Goal: Task Accomplishment & Management: Use online tool/utility

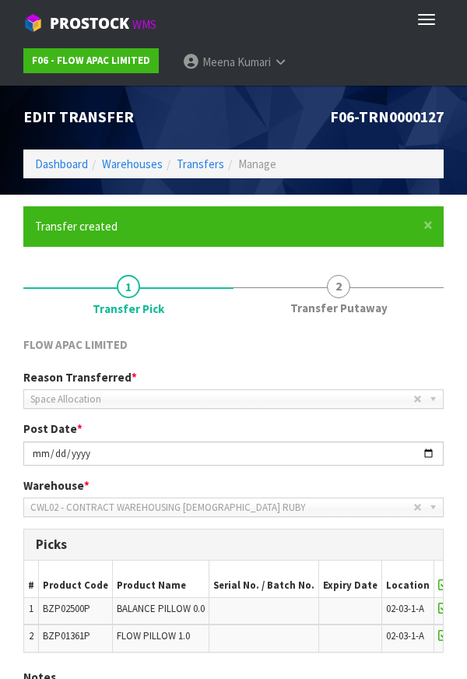
click at [58, 126] on span "Edit Transfer" at bounding box center [78, 116] width 111 height 19
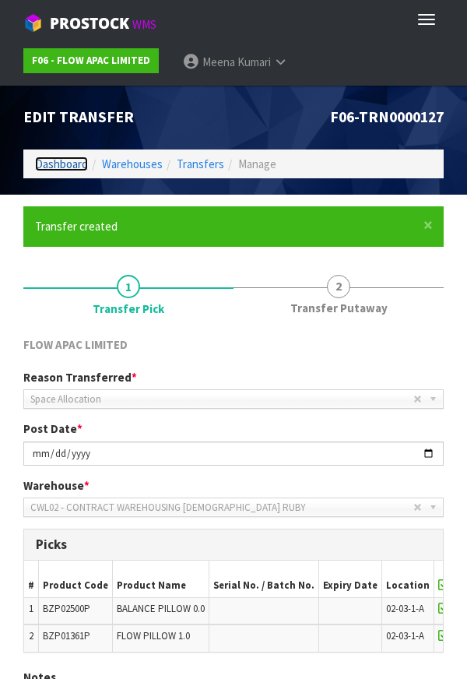
click at [65, 164] on link "Dashboard" at bounding box center [61, 163] width 53 height 15
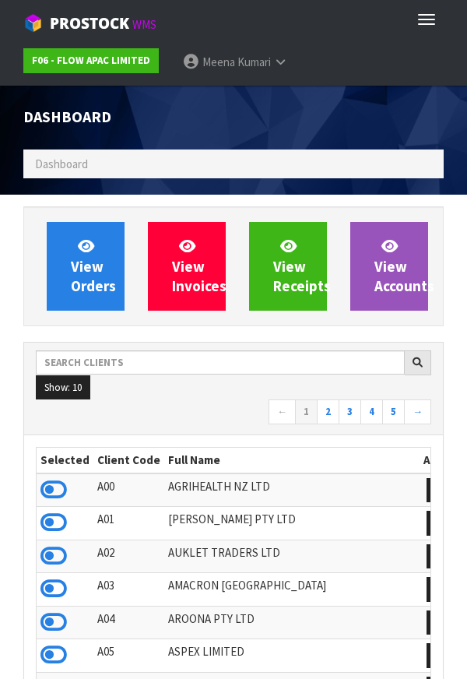
scroll to position [1232, 444]
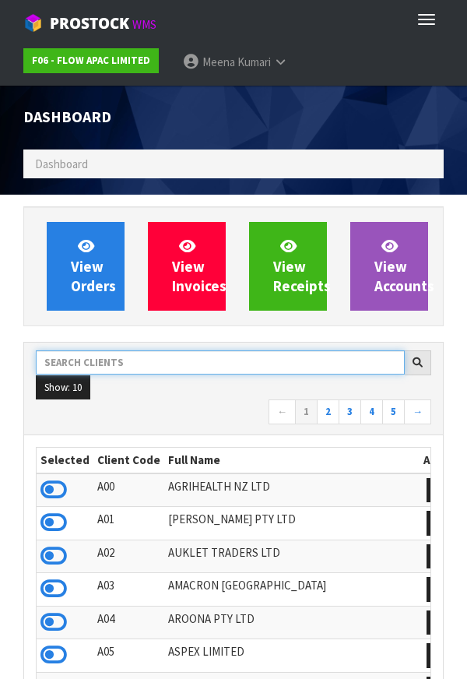
click at [202, 364] on input "text" at bounding box center [220, 362] width 369 height 24
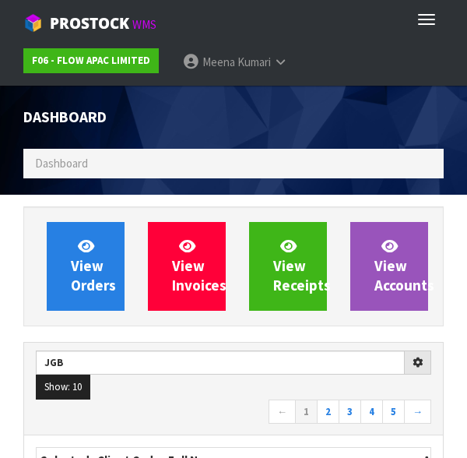
click at [219, 413] on nav "← 1 2 3 4 5 →" at bounding box center [233, 412] width 395 height 27
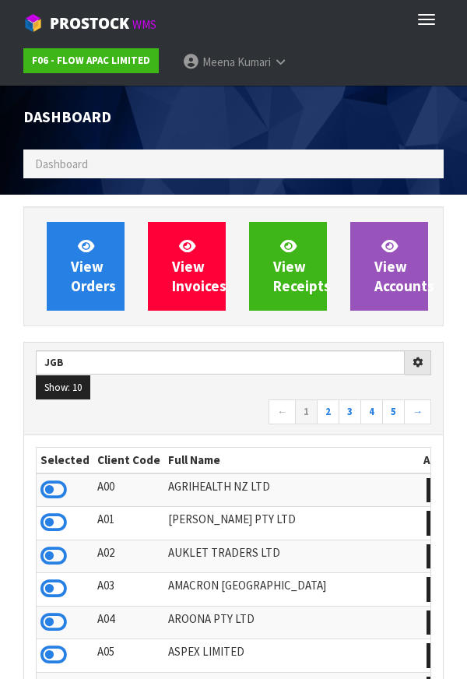
type input "JGB"
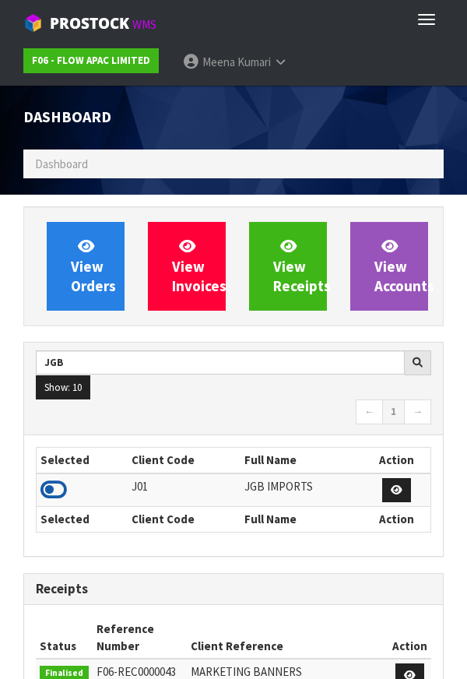
click at [60, 484] on icon at bounding box center [53, 489] width 26 height 23
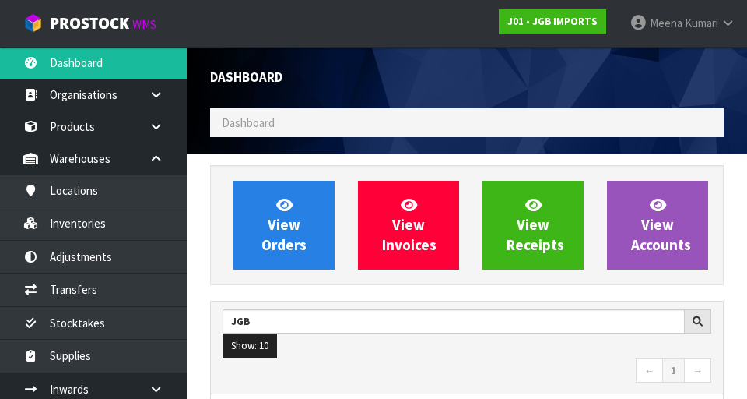
scroll to position [1235, 537]
click at [297, 128] on ol "Dashboard" at bounding box center [467, 122] width 514 height 29
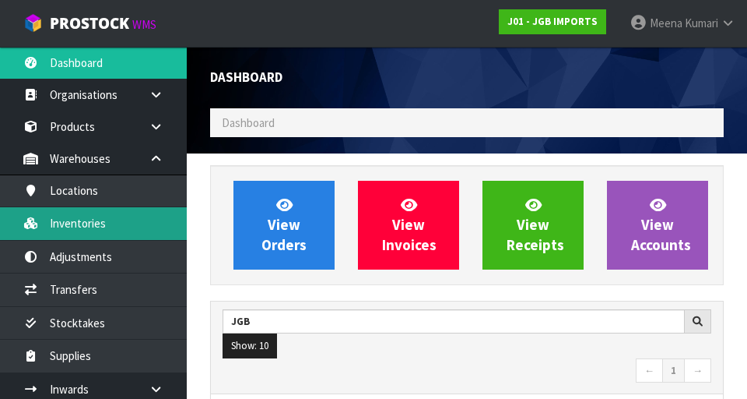
click at [109, 226] on link "Inventories" at bounding box center [93, 223] width 187 height 32
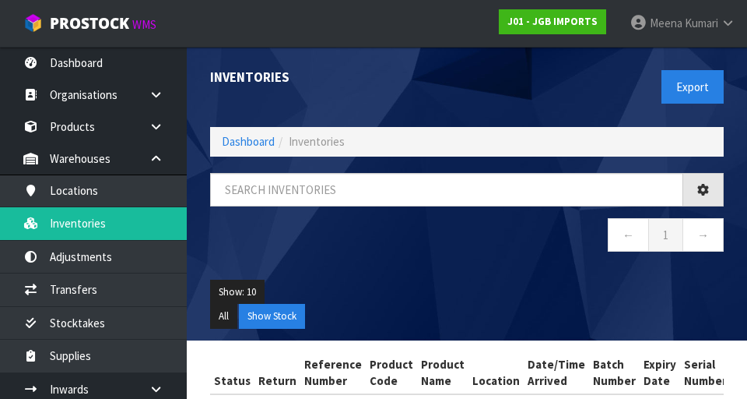
click at [104, 293] on div "Inventories Export Dashboard Inventories ← 1 → Show: 10 5 10 25 50 All Show Sto…" at bounding box center [373, 231] width 747 height 463
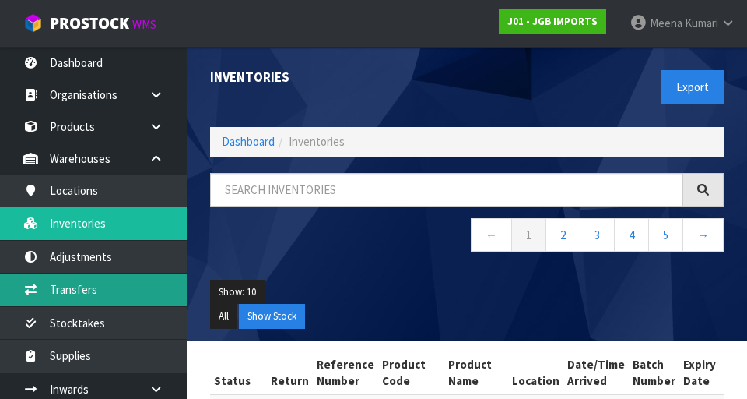
click at [100, 293] on link "Transfers" at bounding box center [93, 289] width 187 height 32
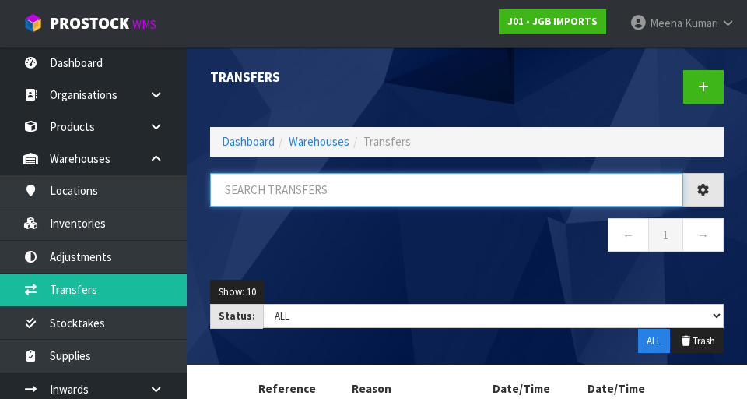
click at [290, 194] on input "text" at bounding box center [446, 189] width 473 height 33
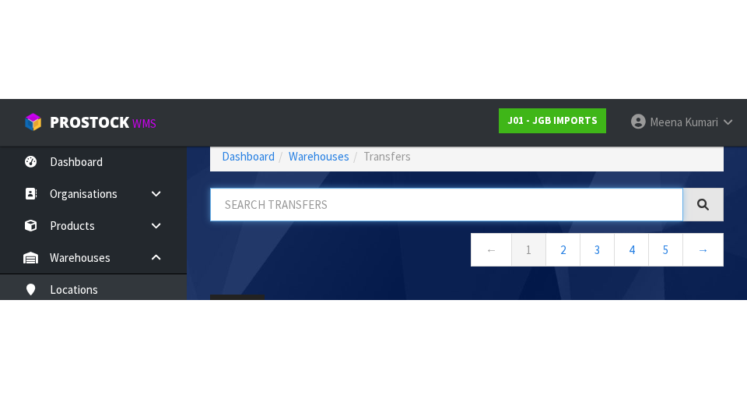
scroll to position [89, 0]
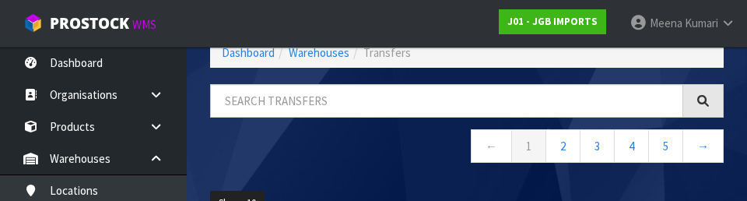
click at [353, 149] on nav "← 1 2 3 4 5 →" at bounding box center [467, 148] width 514 height 38
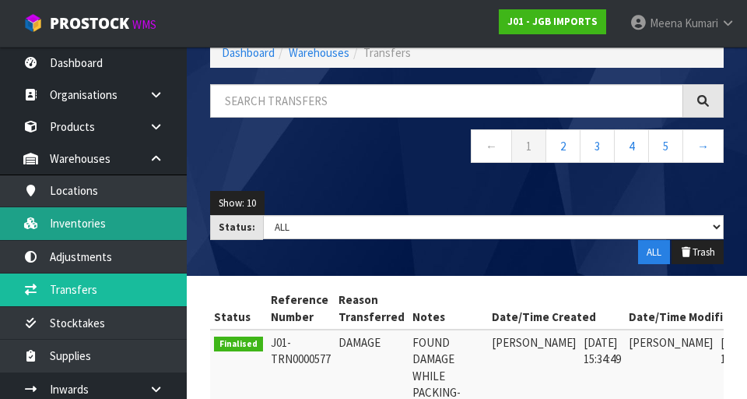
click at [128, 223] on link "Inventories" at bounding box center [93, 223] width 187 height 32
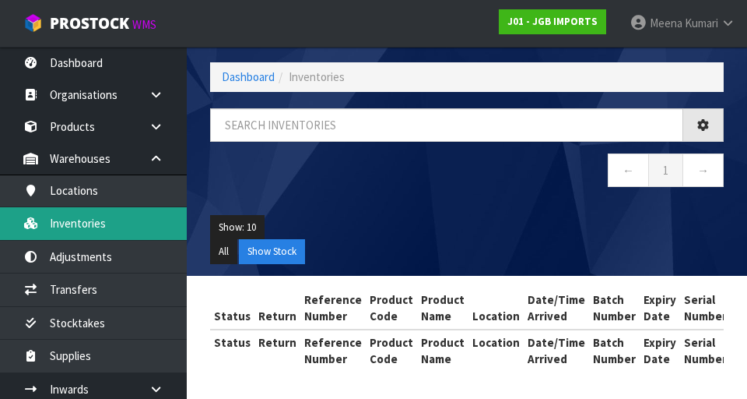
scroll to position [89, 0]
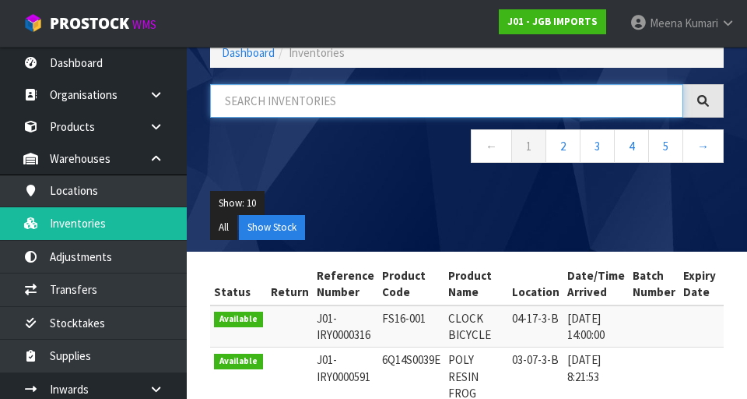
click at [323, 105] on input "text" at bounding box center [446, 100] width 473 height 33
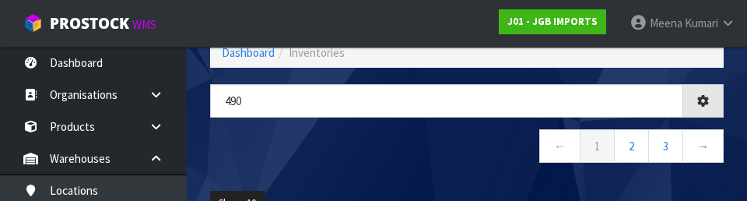
click at [413, 145] on nav "← 1 2 3 →" at bounding box center [467, 148] width 514 height 38
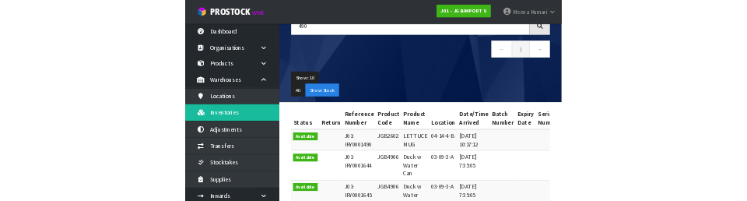
scroll to position [0, 0]
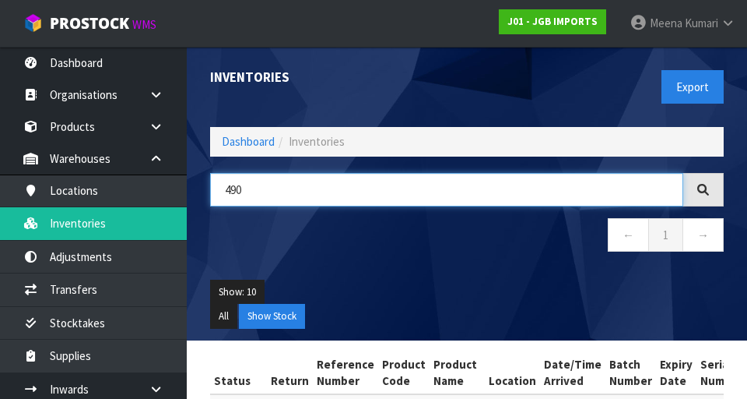
click at [227, 190] on input "490" at bounding box center [446, 189] width 473 height 33
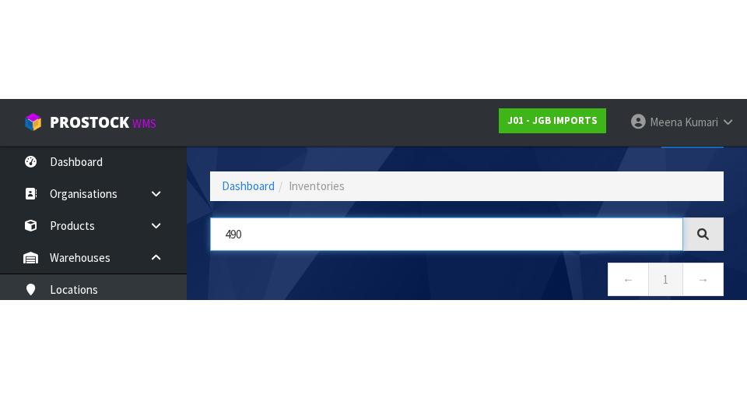
scroll to position [89, 0]
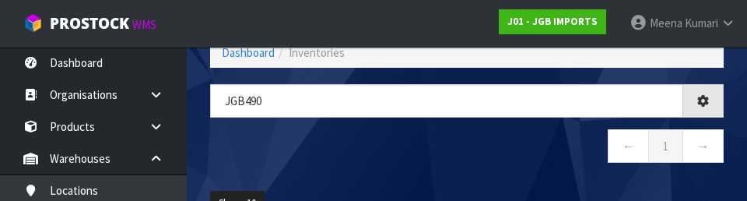
click at [454, 135] on nav "← 1 →" at bounding box center [467, 148] width 514 height 38
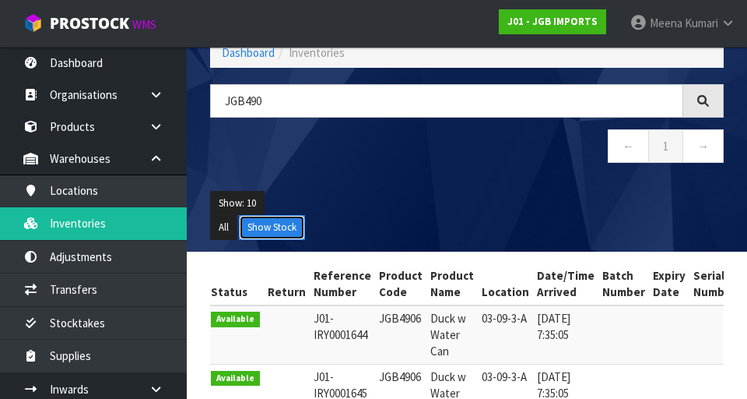
click at [281, 232] on button "Show Stock" at bounding box center [272, 227] width 66 height 25
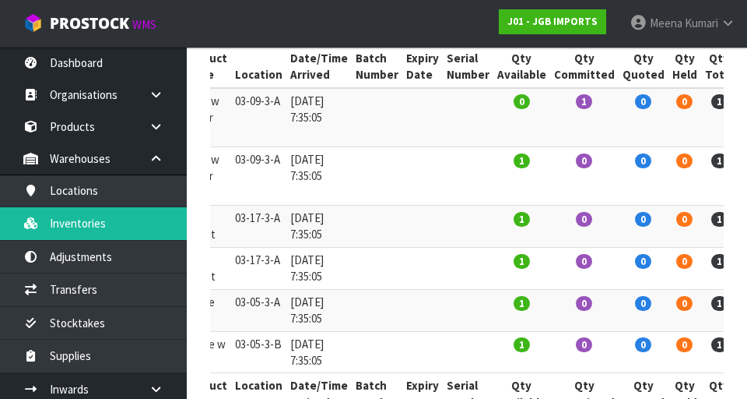
scroll to position [0, 275]
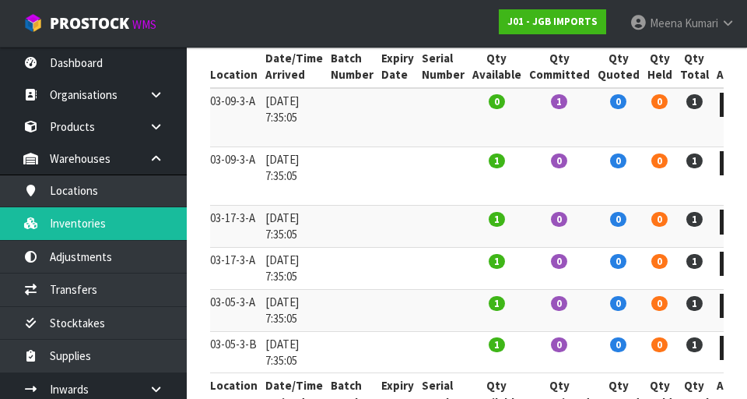
click at [466, 374] on th "Qty Committed" at bounding box center [559, 393] width 69 height 41
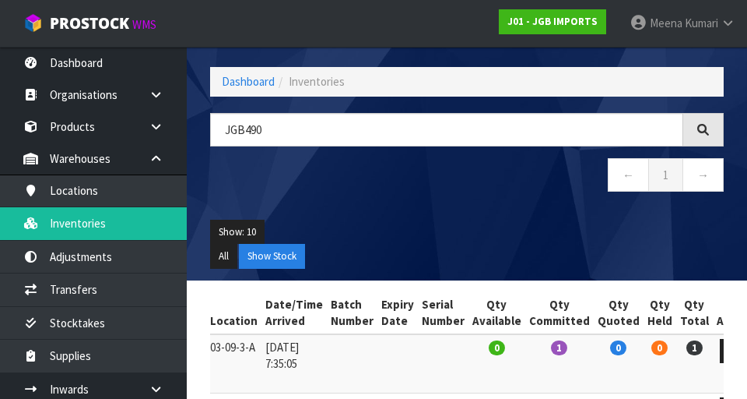
scroll to position [0, 0]
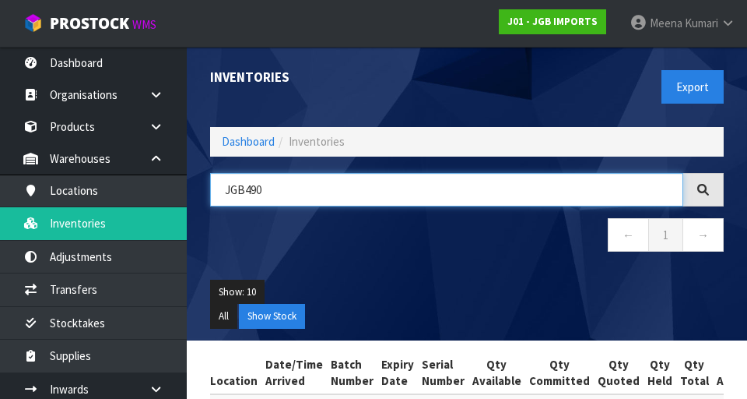
click at [334, 184] on input "JGB490" at bounding box center [446, 189] width 473 height 33
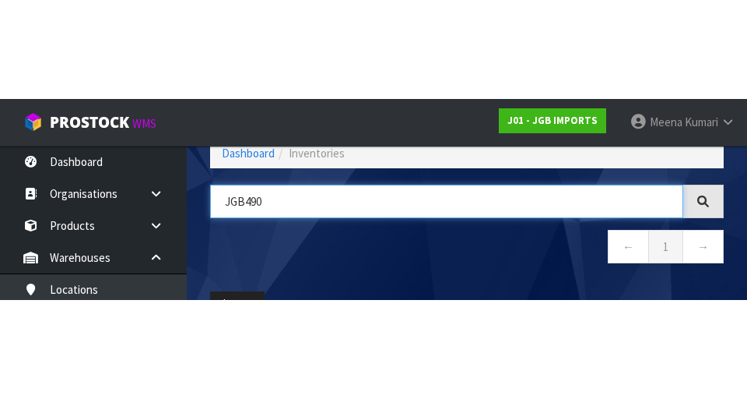
scroll to position [89, 0]
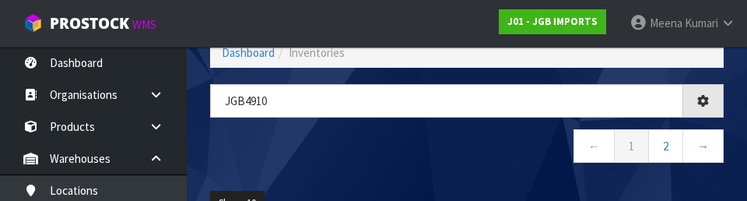
click at [466, 166] on nav "← 1 2 →" at bounding box center [467, 148] width 514 height 38
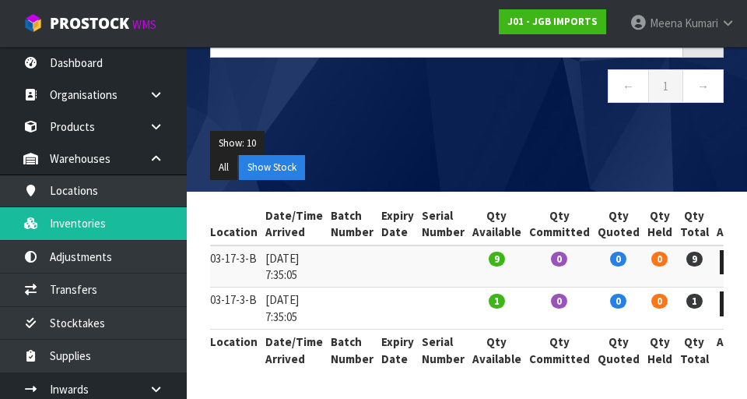
scroll to position [0, 0]
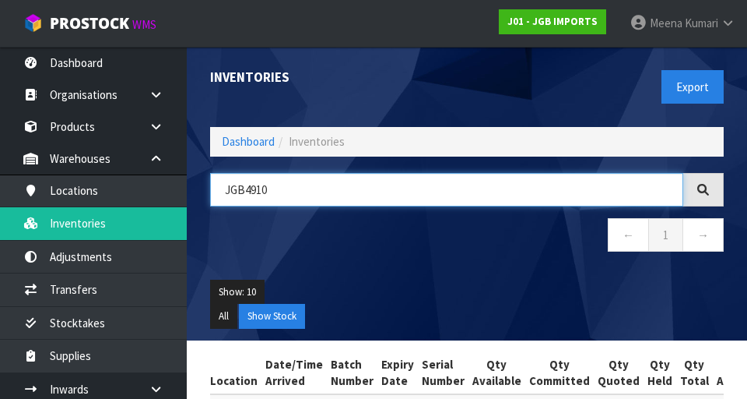
click at [377, 191] on input "JGB4910" at bounding box center [446, 189] width 473 height 33
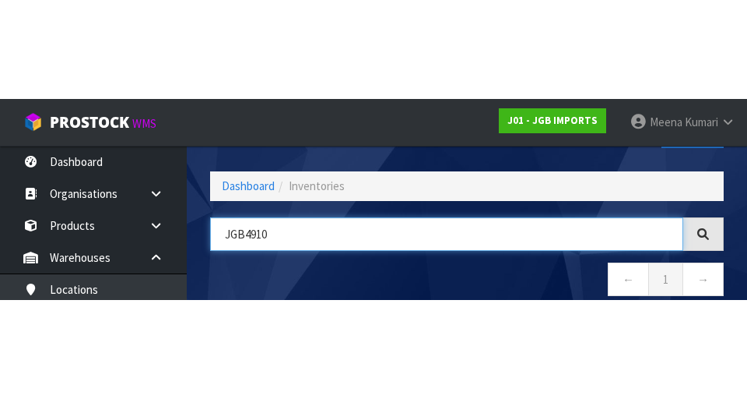
scroll to position [89, 0]
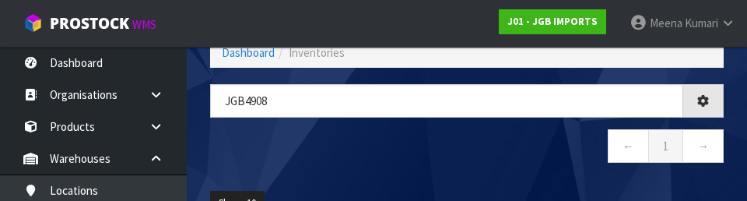
click at [466, 156] on nav "← 1 →" at bounding box center [467, 148] width 514 height 38
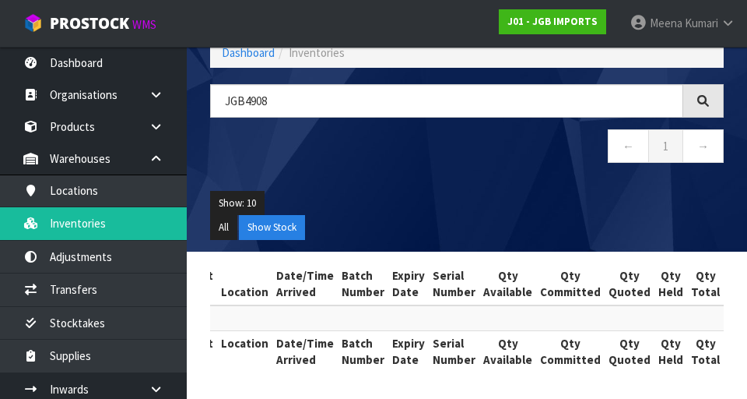
scroll to position [0, 0]
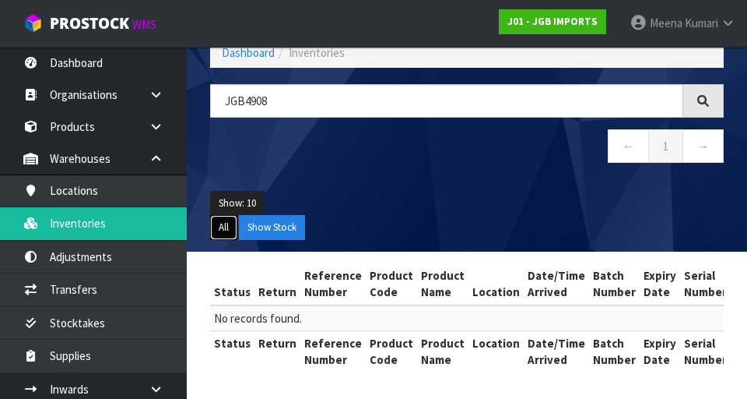
click at [227, 230] on button "All" at bounding box center [223, 227] width 27 height 25
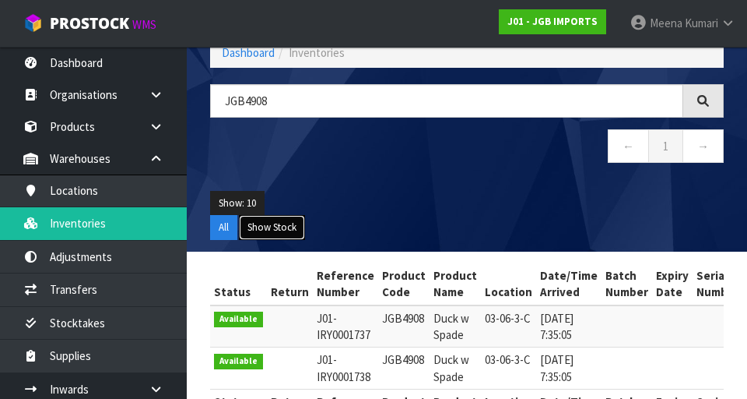
click at [278, 223] on button "Show Stock" at bounding box center [272, 227] width 66 height 25
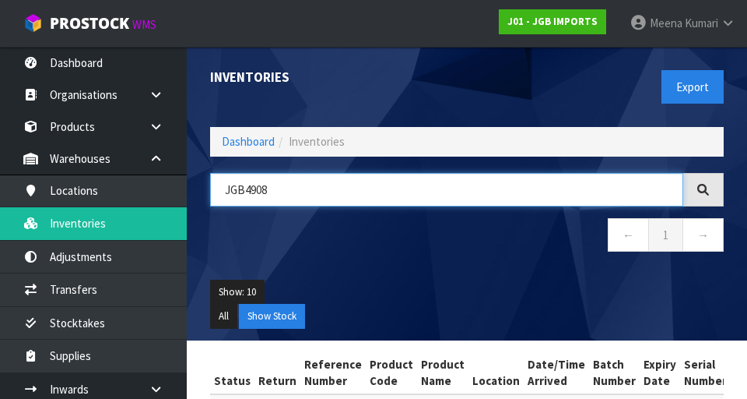
click at [381, 184] on input "JGB4908" at bounding box center [446, 189] width 473 height 33
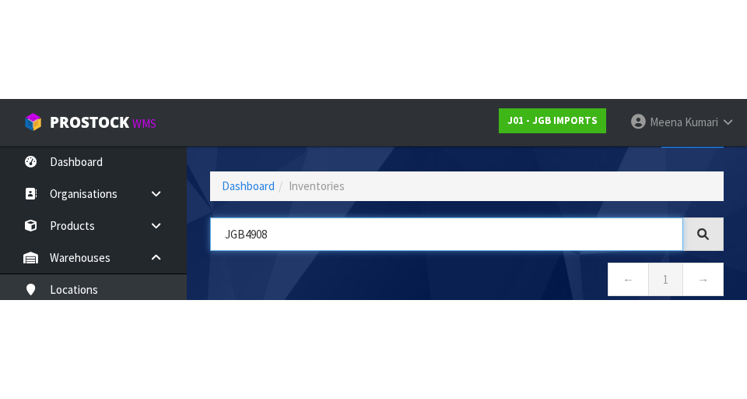
scroll to position [89, 0]
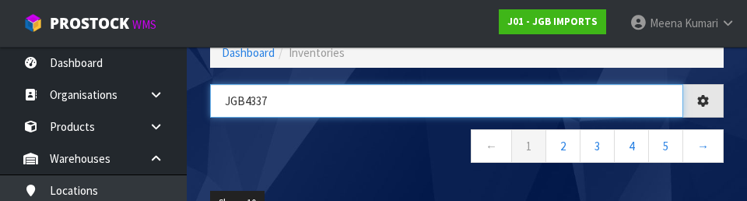
type input "JGB4337"
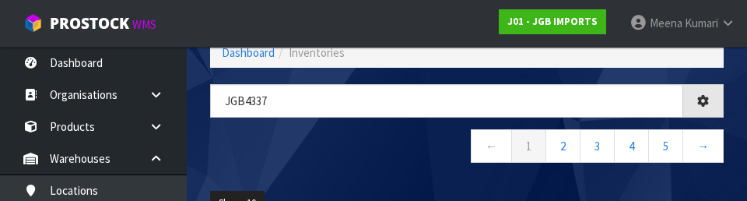
click at [371, 156] on nav "← 1 2 3 4 5 →" at bounding box center [467, 148] width 514 height 38
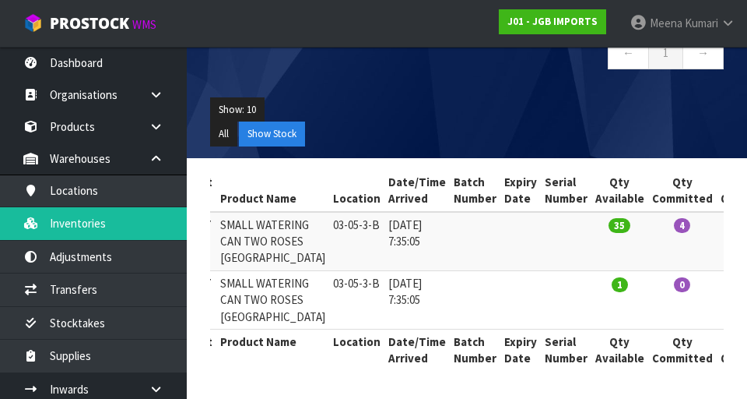
scroll to position [0, 286]
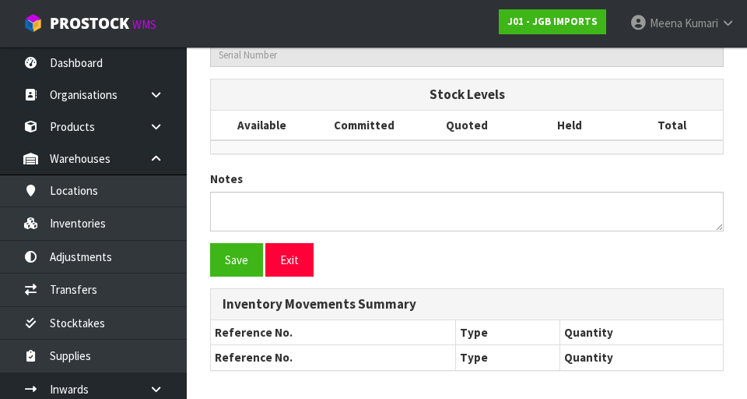
type input "JGB4337"
type input "SMALL WATERING CAN TWO ROSES [GEOGRAPHIC_DATA]"
type input "03-05-3-B"
type input "J01-IRY0001705"
type input "J01-REC0000052"
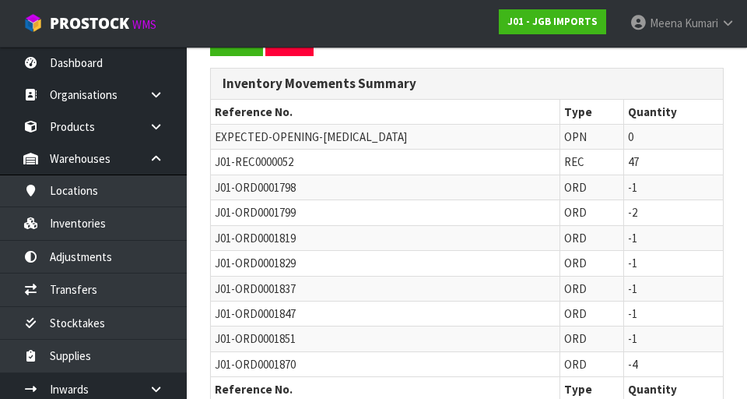
scroll to position [912, 0]
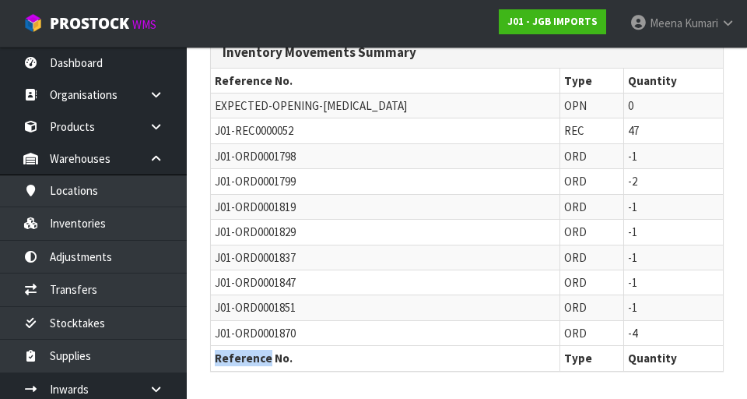
click at [460, 231] on td "J01-ORD0001829" at bounding box center [385, 232] width 349 height 25
copy span "J01-ORD0001870"
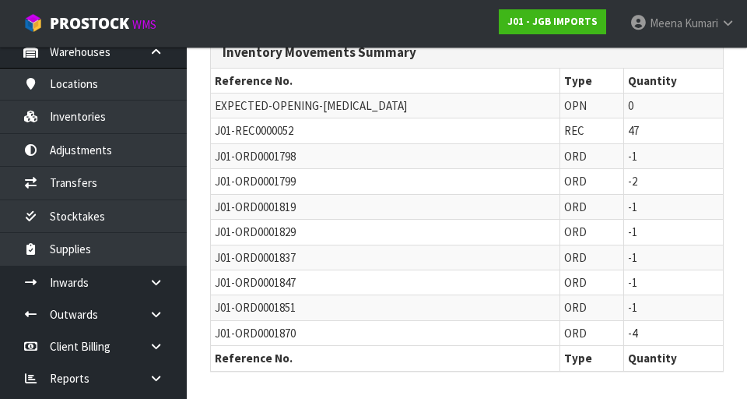
scroll to position [123, 0]
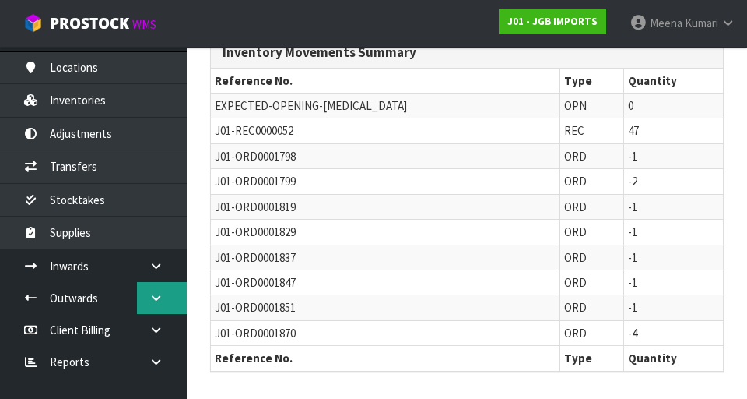
click at [163, 310] on link at bounding box center [162, 298] width 50 height 32
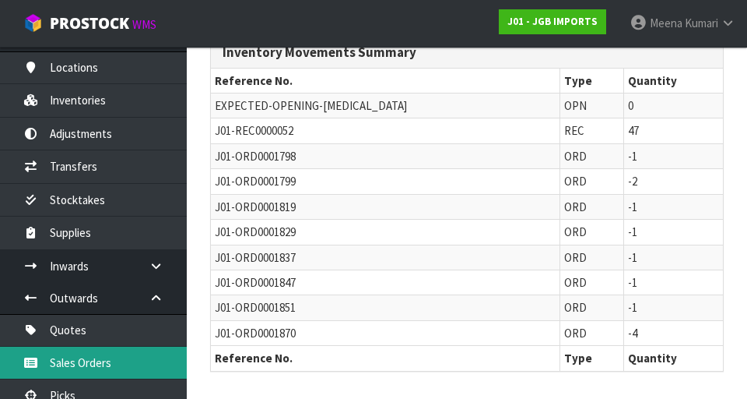
click at [123, 364] on link "Sales Orders" at bounding box center [93, 362] width 187 height 32
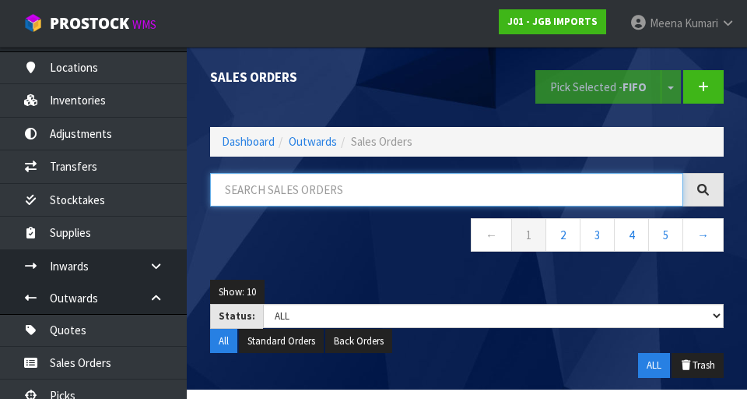
paste input "J01-ORD0001870"
type input "J01-ORD0001870"
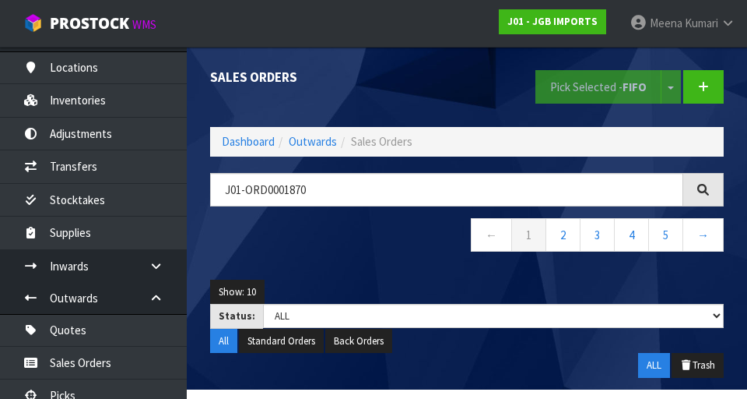
click at [380, 242] on nav "← 1 2 3 4 5 →" at bounding box center [467, 237] width 514 height 38
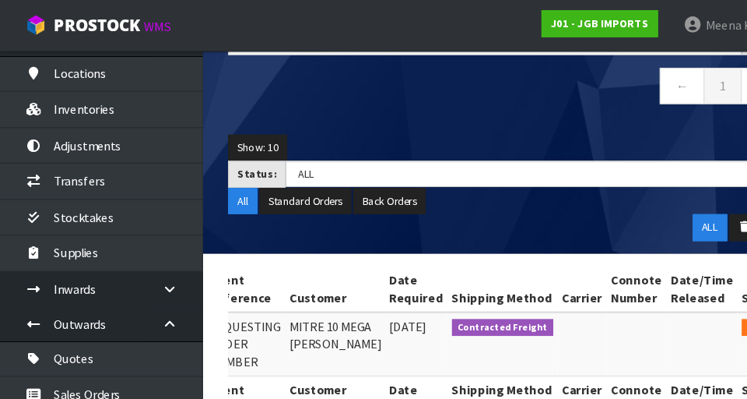
scroll to position [156, 0]
